Goal: Task Accomplishment & Management: Manage account settings

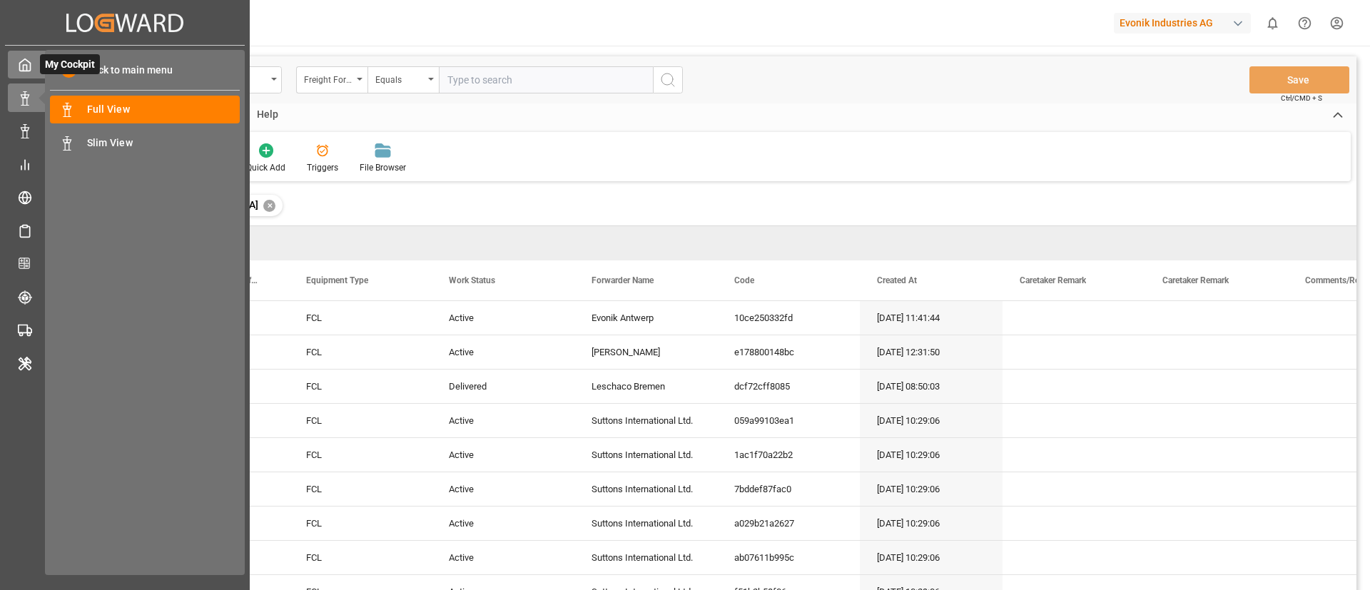
click at [25, 58] on icon at bounding box center [25, 65] width 14 height 14
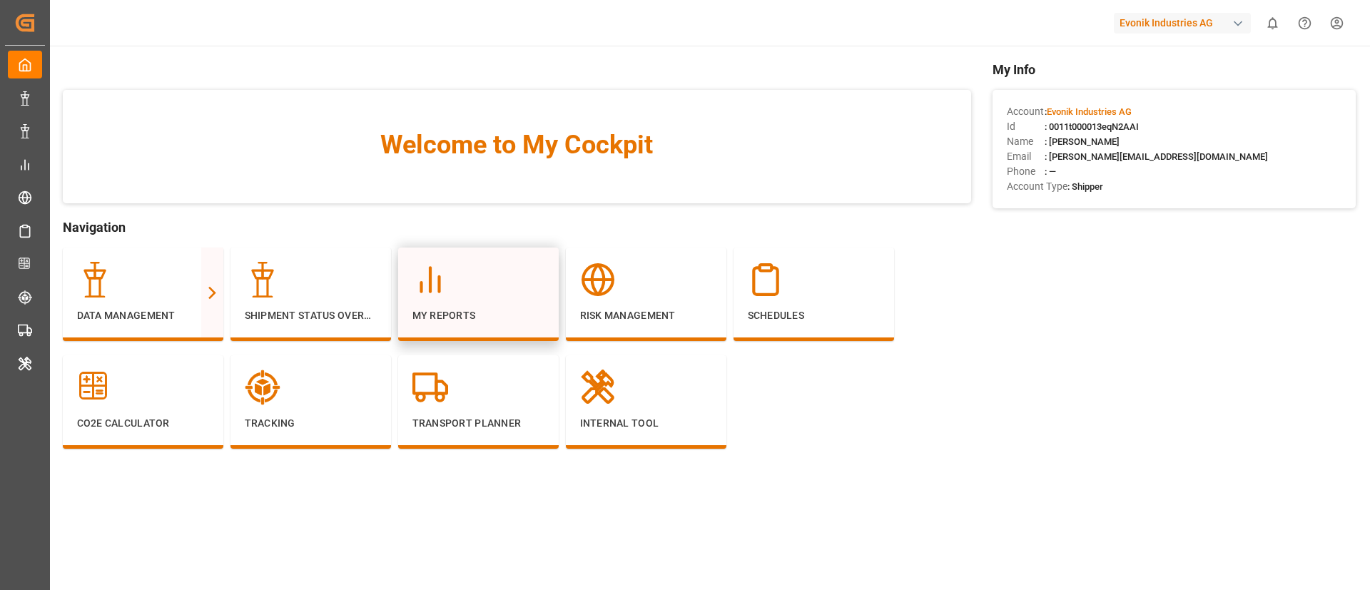
click at [529, 275] on div at bounding box center [478, 280] width 132 height 36
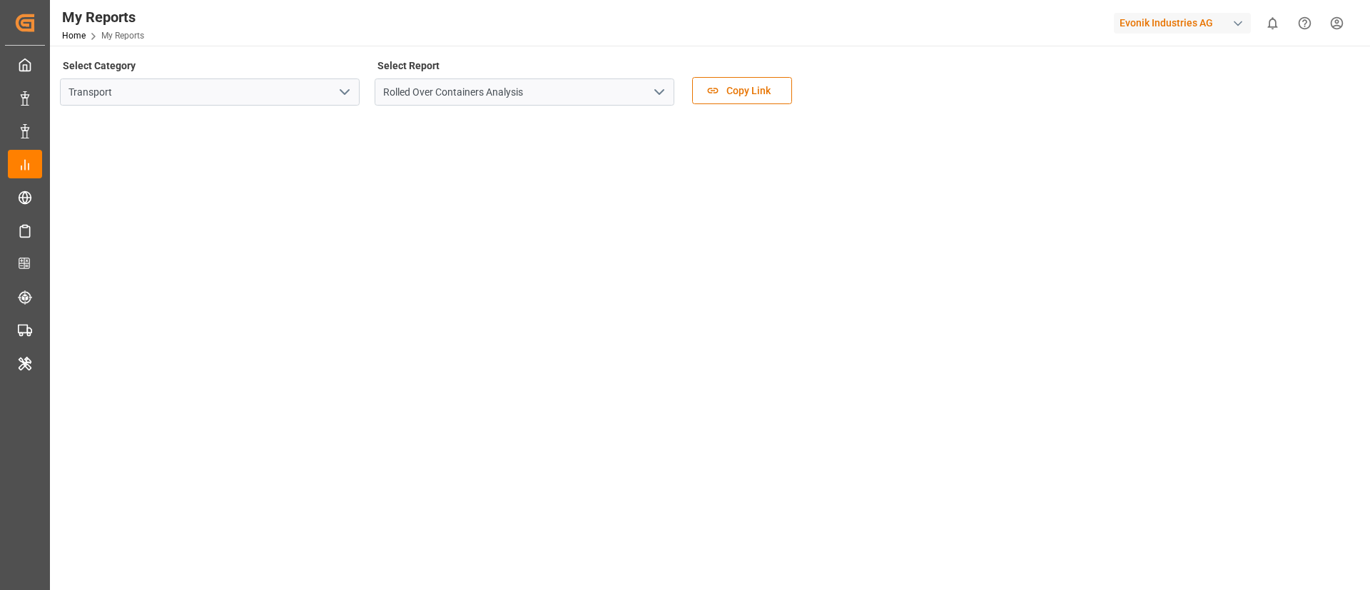
click at [334, 91] on button "open menu" at bounding box center [343, 92] width 21 height 22
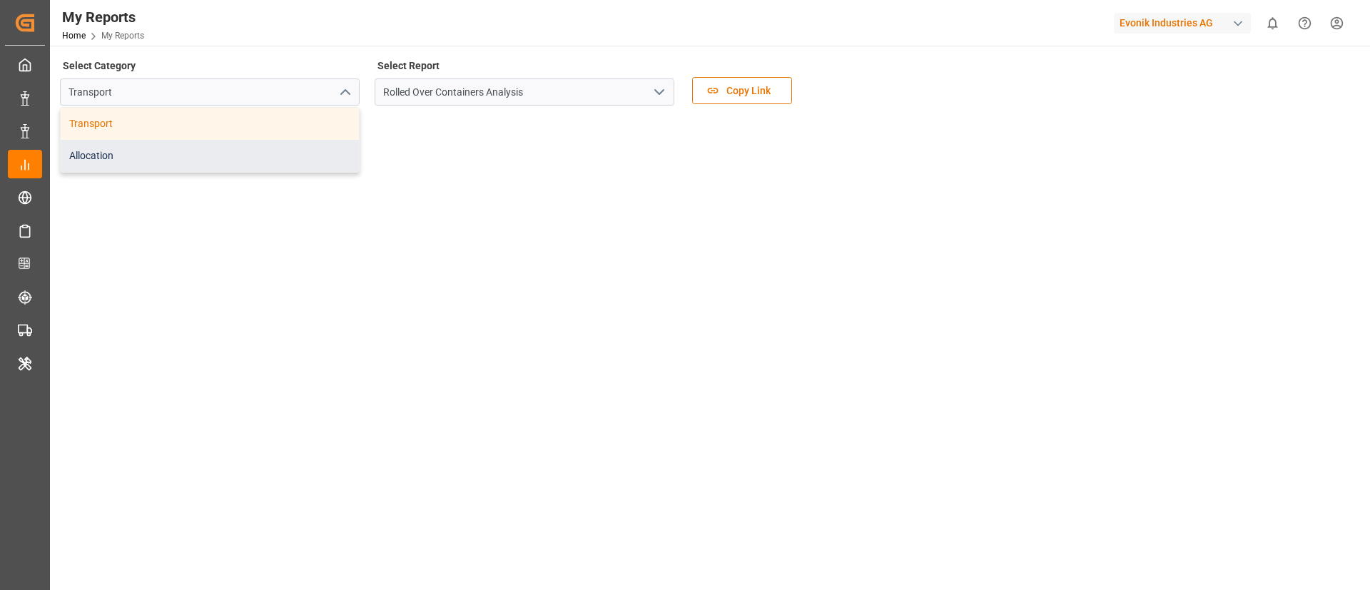
click at [297, 151] on div "Allocation" at bounding box center [210, 156] width 298 height 32
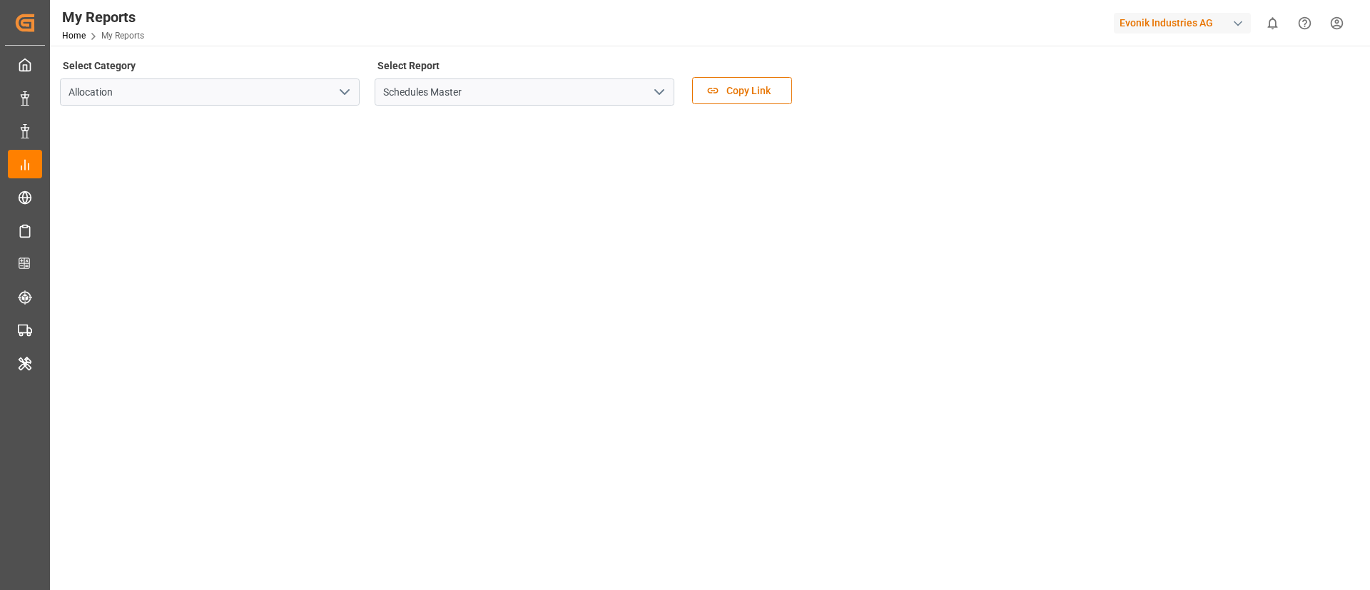
click at [668, 93] on button "open menu" at bounding box center [658, 92] width 21 height 22
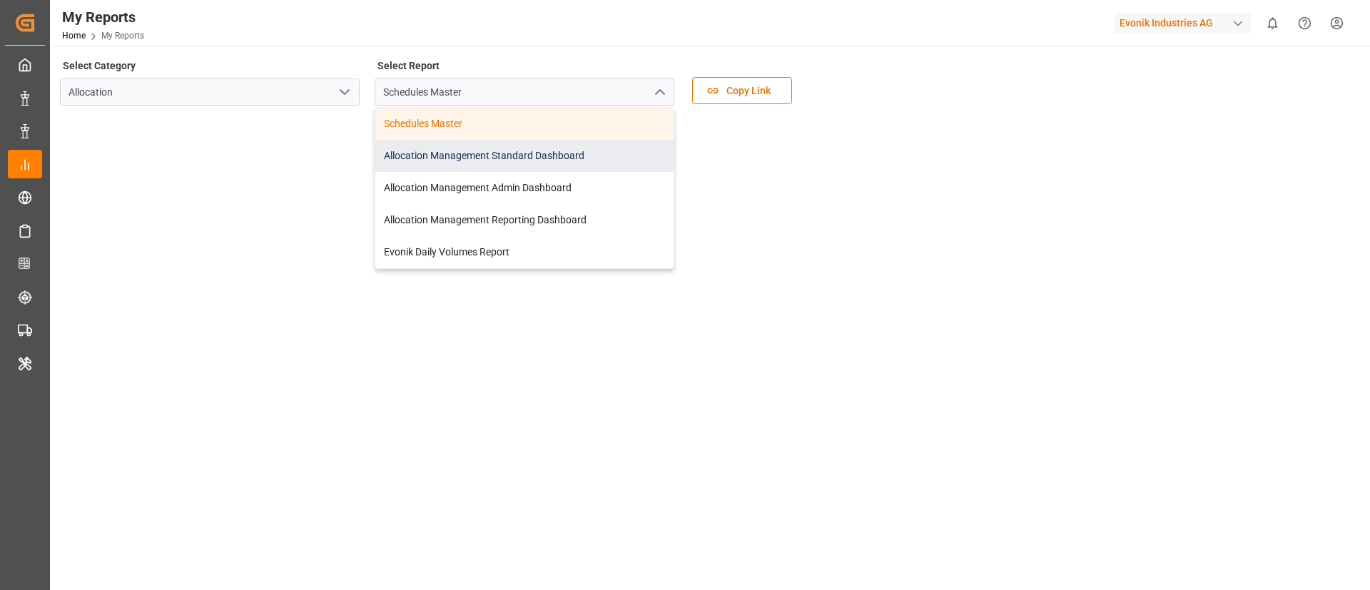
click at [567, 162] on div "Allocation Management Standard Dashboard" at bounding box center [524, 156] width 298 height 32
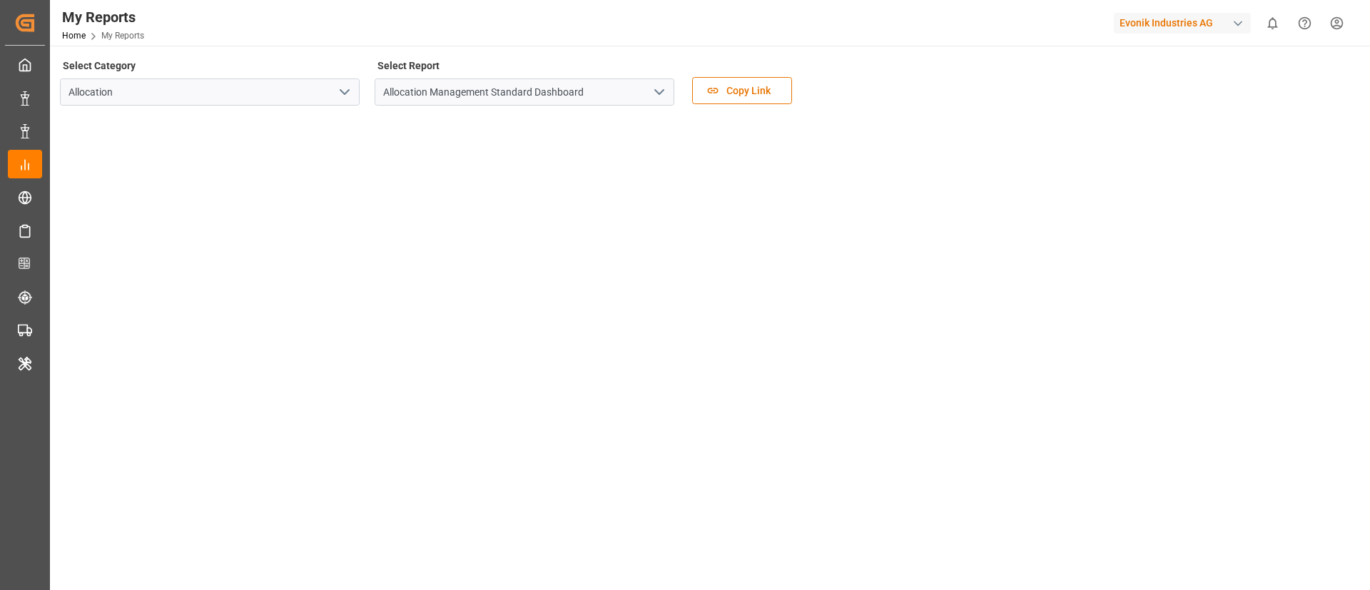
click at [656, 96] on icon "open menu" at bounding box center [659, 91] width 17 height 17
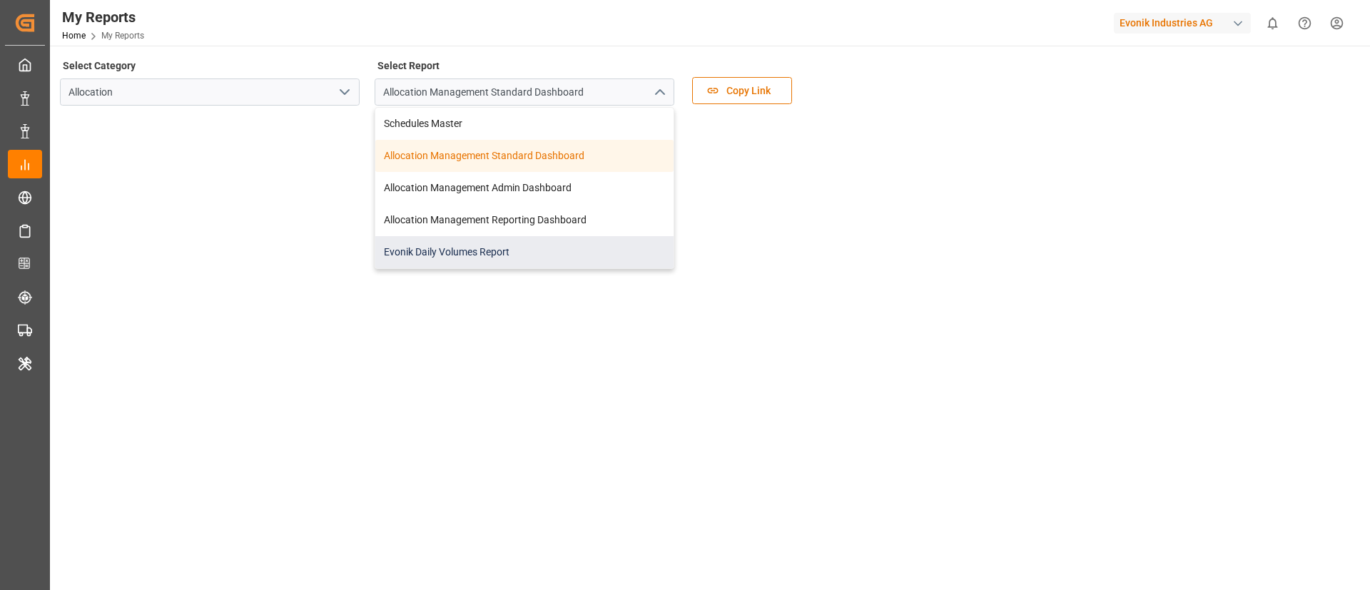
click at [557, 256] on div "Evonik Daily Volumes Report" at bounding box center [524, 252] width 298 height 32
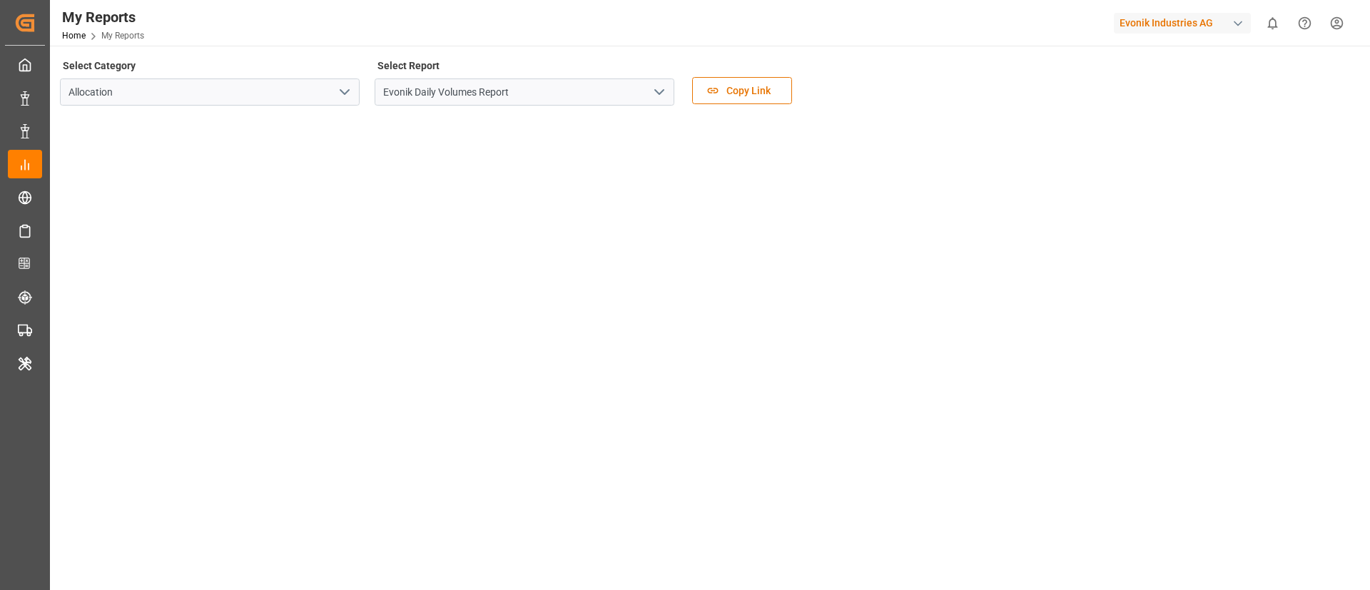
click at [969, 28] on div "My Reports Home My Reports Evonik Industries AG 0 Notifications Only show unrea…" at bounding box center [705, 23] width 1330 height 46
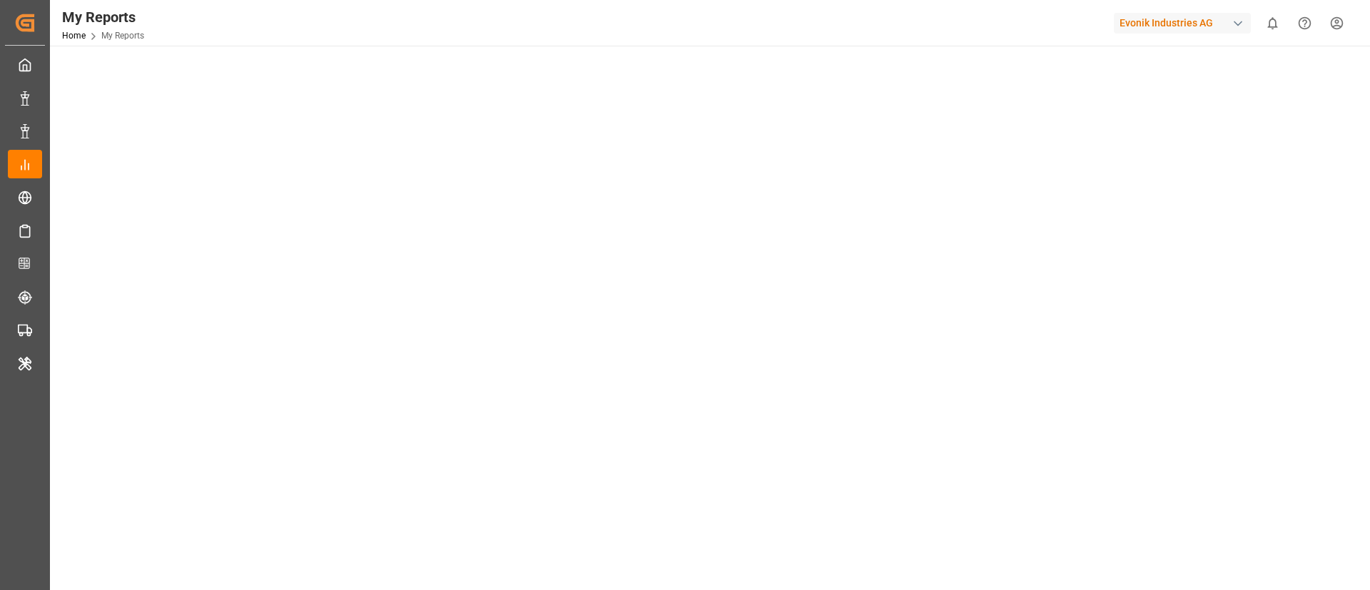
scroll to position [325, 0]
click at [1162, 23] on div "Evonik Industries AG" at bounding box center [1182, 23] width 137 height 21
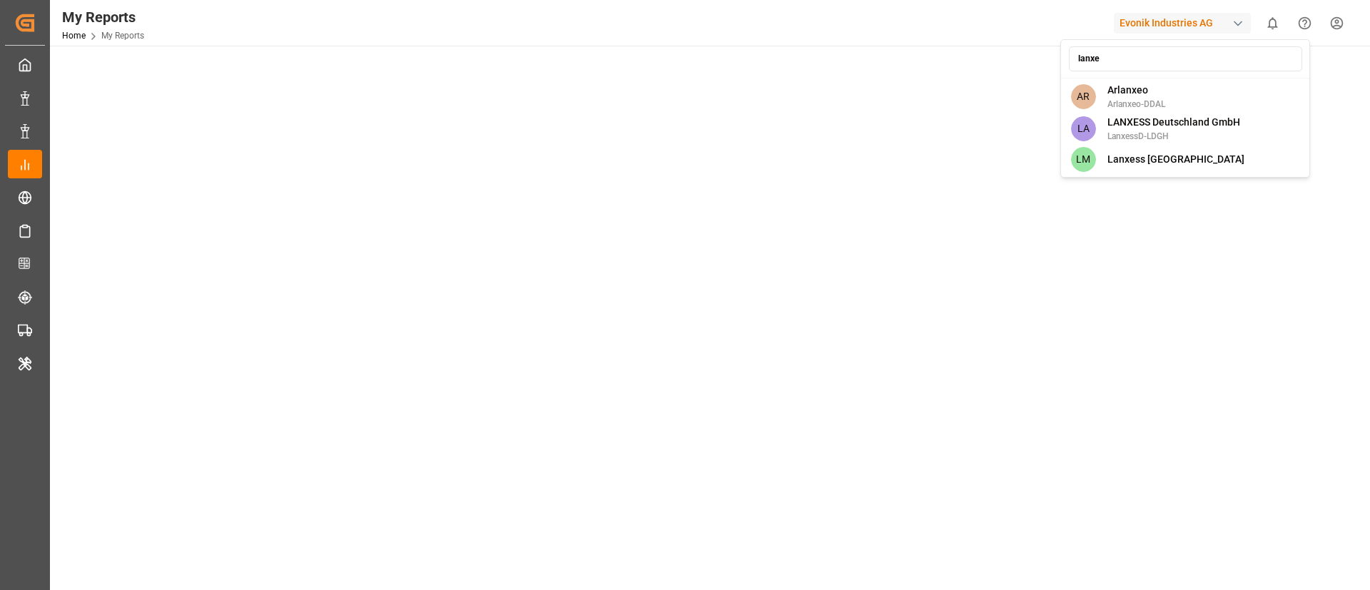
type input "lanxes"
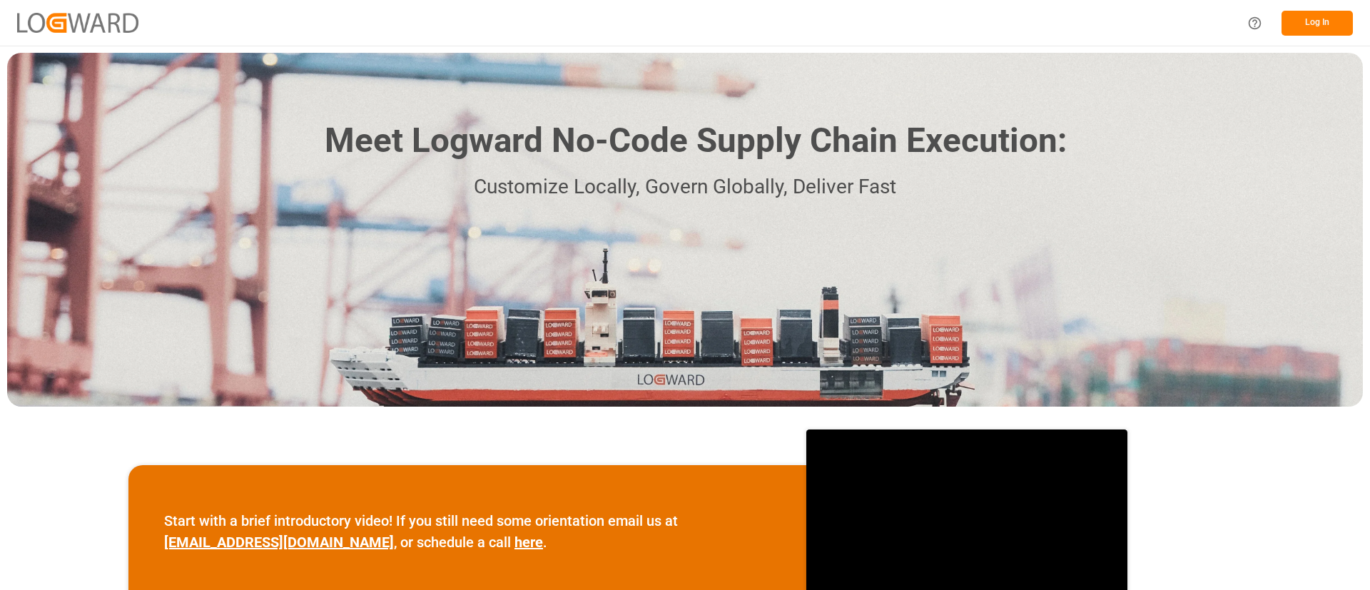
click at [1302, 21] on button "Log In" at bounding box center [1316, 23] width 71 height 25
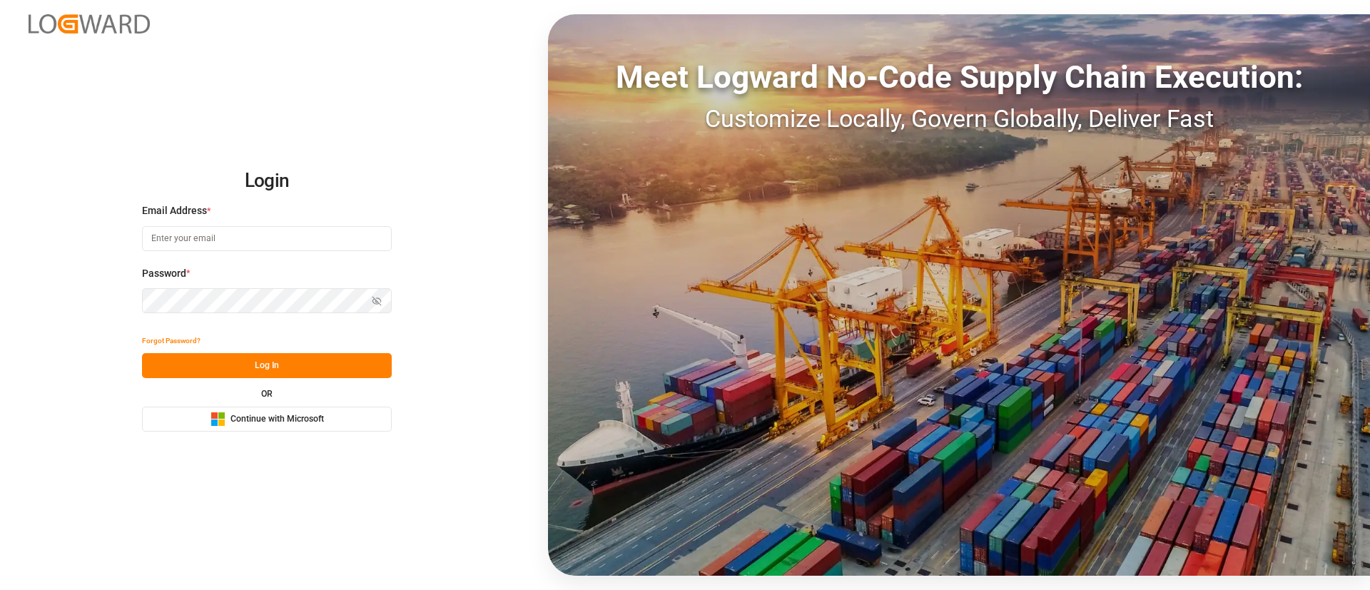
click at [335, 414] on button "Microsoft Logo Continue with Microsoft" at bounding box center [267, 419] width 250 height 25
